Goal: Task Accomplishment & Management: Use online tool/utility

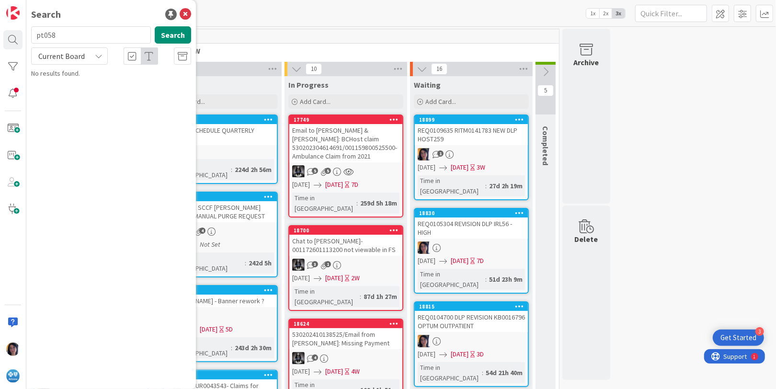
type input "pt058"
click at [61, 55] on span "Current Board" at bounding box center [61, 56] width 46 height 10
click at [69, 97] on span "All Boards" at bounding box center [86, 96] width 100 height 14
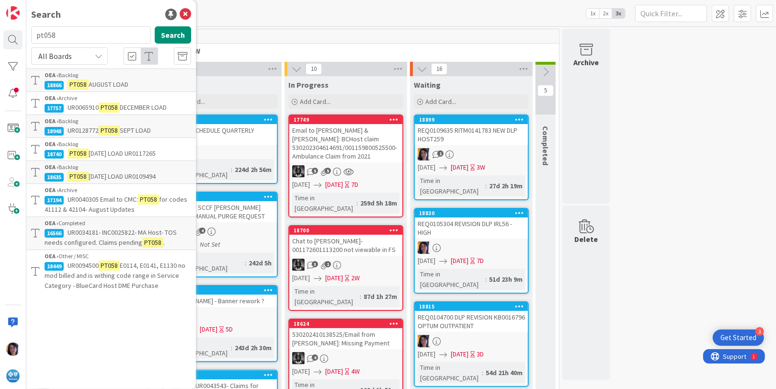
click at [87, 153] on mark "PT058" at bounding box center [78, 154] width 21 height 10
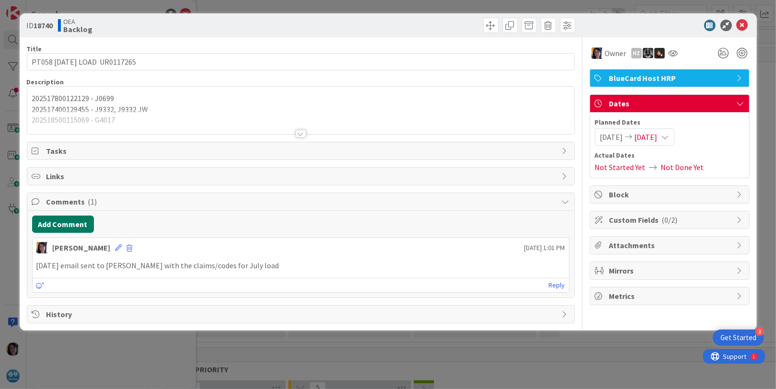
click at [58, 228] on button "Add Comment" at bounding box center [63, 224] width 62 height 17
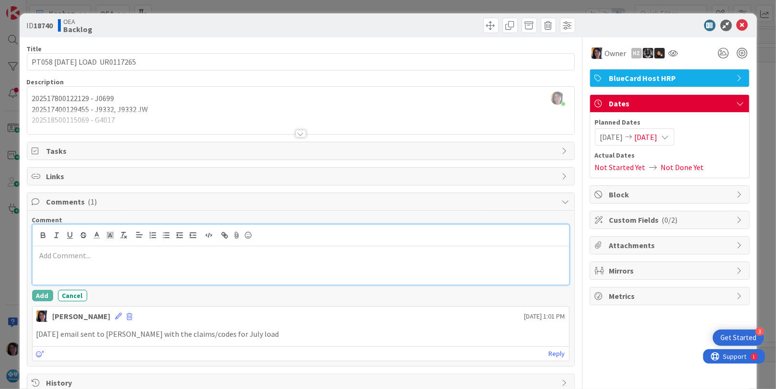
click at [79, 261] on div at bounding box center [301, 265] width 537 height 38
click at [89, 264] on p "release" at bounding box center [300, 266] width 529 height 11
click at [58, 264] on p "release 202519600122498" at bounding box center [300, 266] width 529 height 11
click at [146, 266] on p "released 202519600122498" at bounding box center [300, 266] width 529 height 11
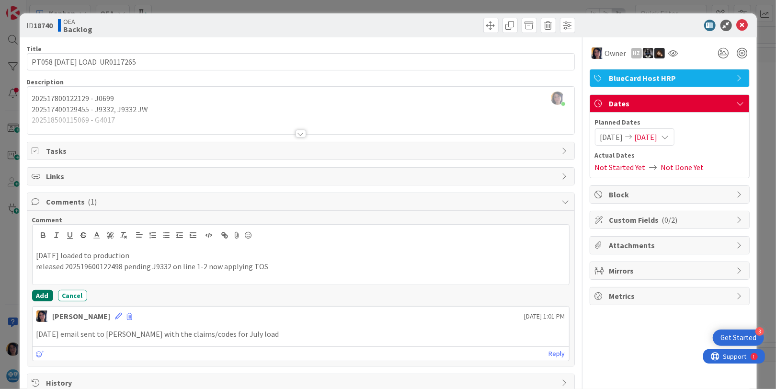
click at [43, 294] on button "Add" at bounding box center [42, 295] width 21 height 11
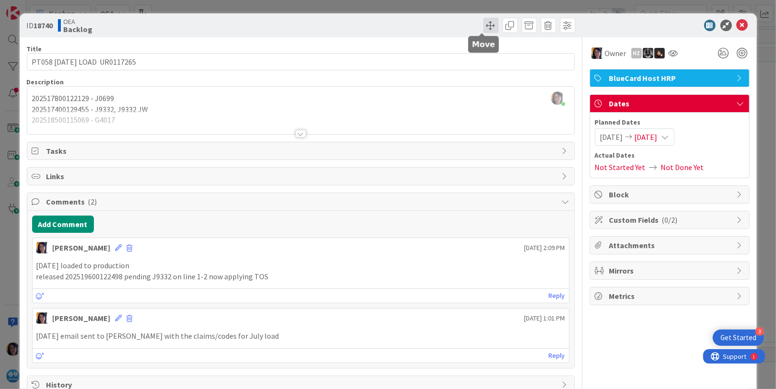
click at [484, 24] on span at bounding box center [490, 25] width 15 height 15
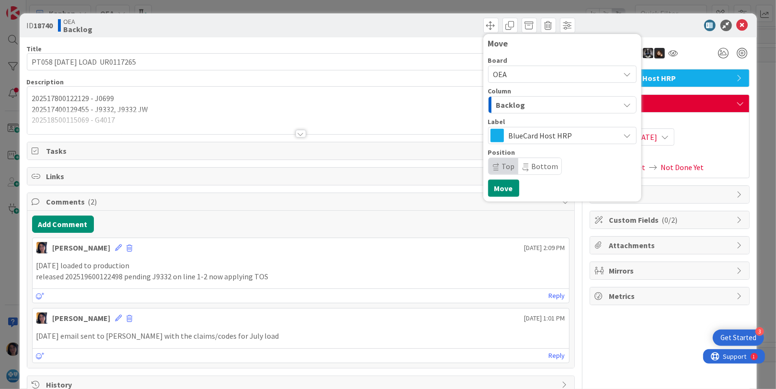
click at [498, 103] on span "Backlog" at bounding box center [510, 105] width 29 height 12
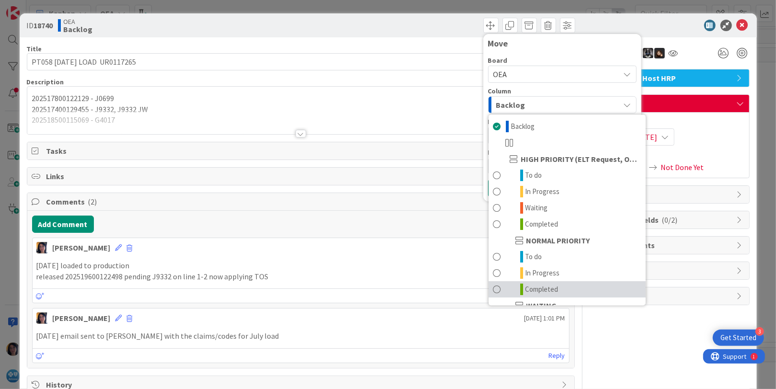
click at [528, 287] on span "Completed" at bounding box center [542, 289] width 33 height 11
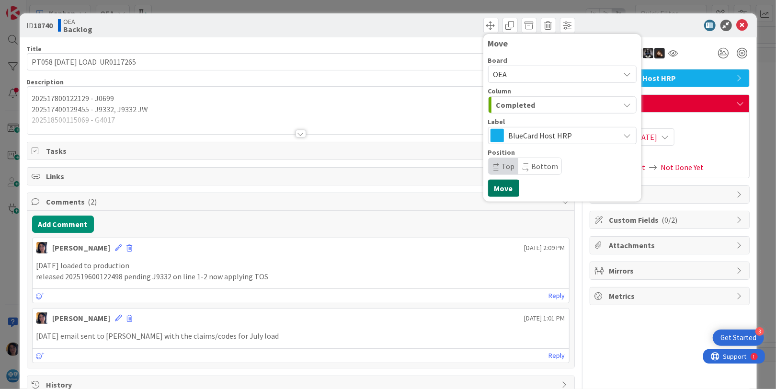
click at [493, 186] on button "Move" at bounding box center [503, 188] width 31 height 17
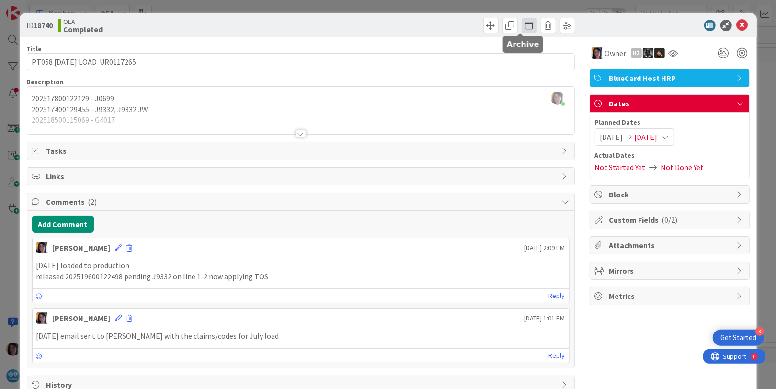
click at [522, 24] on span at bounding box center [529, 25] width 15 height 15
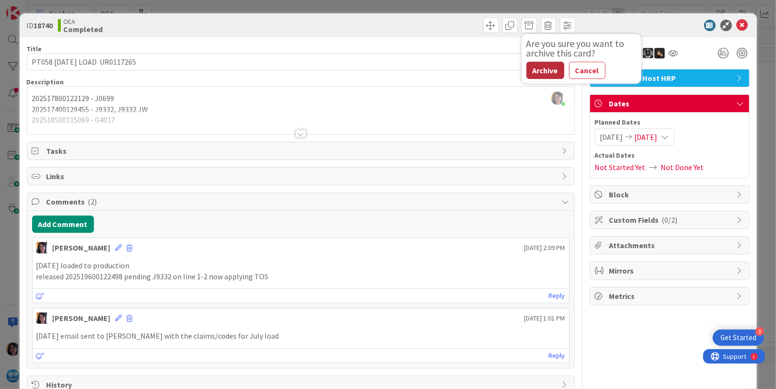
drag, startPoint x: 531, startPoint y: 71, endPoint x: 769, endPoint y: 95, distance: 238.8
click at [532, 71] on button "Archive" at bounding box center [546, 70] width 38 height 17
